Goal: Information Seeking & Learning: Learn about a topic

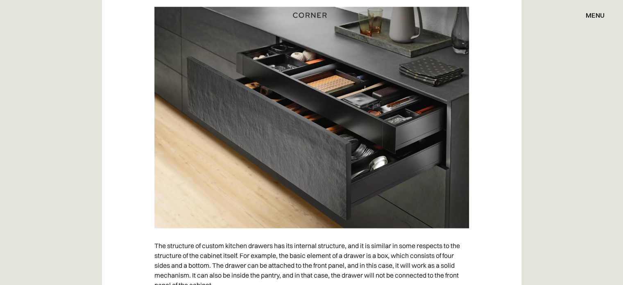
scroll to position [8235, 0]
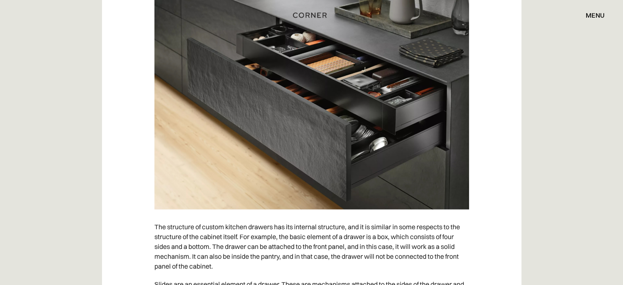
click at [342, 160] on img at bounding box center [311, 98] width 315 height 221
click at [340, 145] on img at bounding box center [311, 98] width 315 height 221
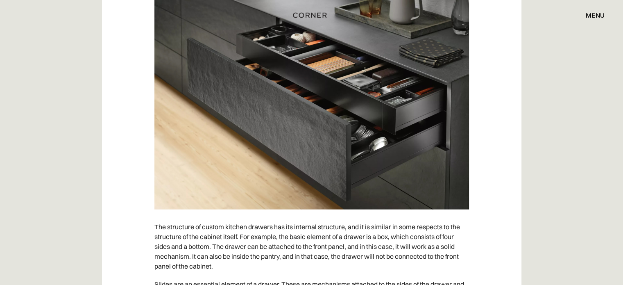
click at [340, 145] on img at bounding box center [311, 98] width 315 height 221
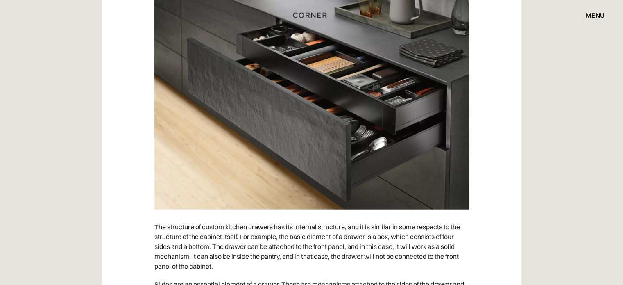
click at [340, 145] on img at bounding box center [311, 98] width 315 height 221
click at [346, 135] on img at bounding box center [311, 98] width 315 height 221
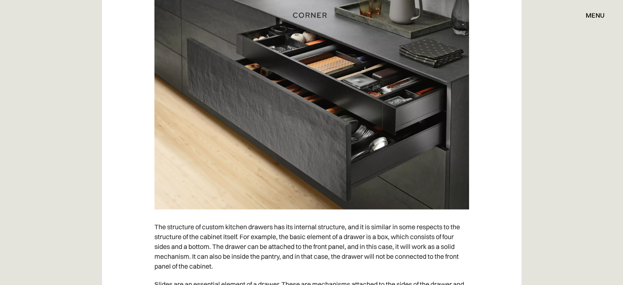
click at [222, 177] on img at bounding box center [311, 98] width 315 height 221
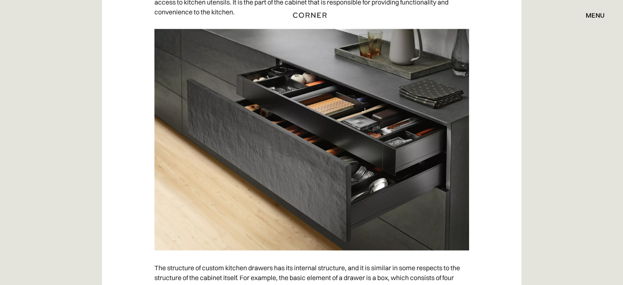
scroll to position [8194, 0]
